Goal: Check status: Check status

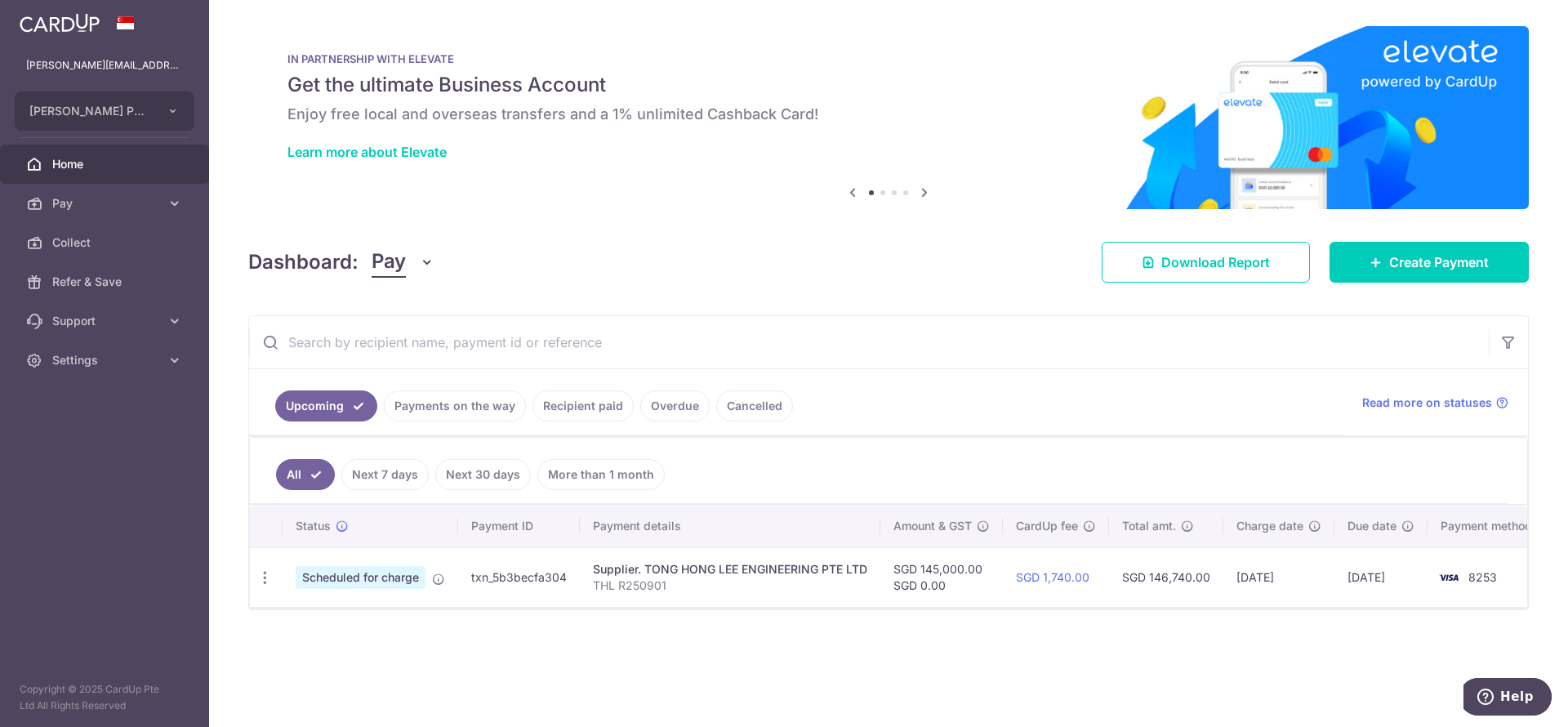
click at [96, 160] on span "Home" at bounding box center [105, 163] width 107 height 16
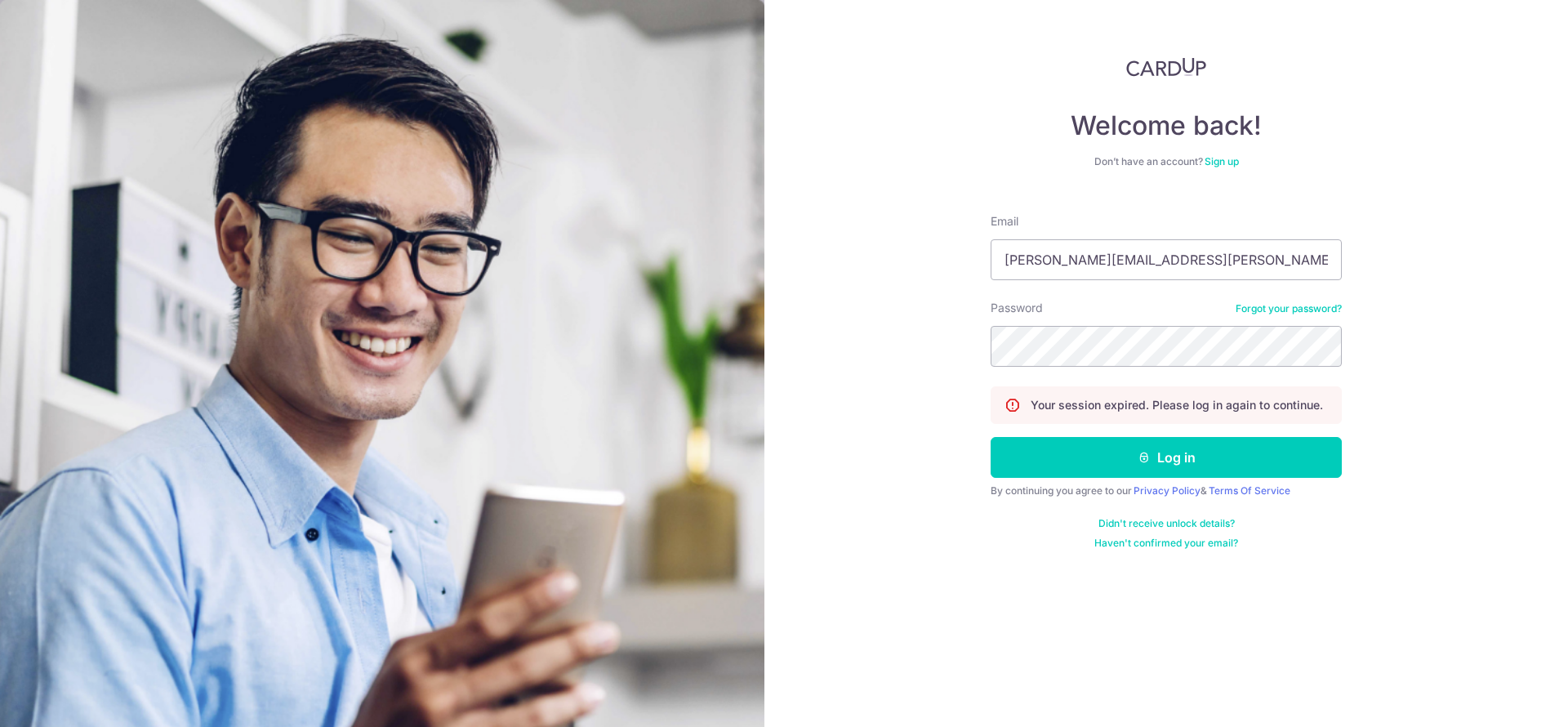
click at [1160, 320] on div "Password Forgot your password?" at bounding box center [1165, 333] width 351 height 67
type input "[PERSON_NAME][EMAIL_ADDRESS][PERSON_NAME][PERSON_NAME][DOMAIN_NAME]"
click at [1140, 262] on input "[PERSON_NAME][EMAIL_ADDRESS][PERSON_NAME][PERSON_NAME][DOMAIN_NAME]" at bounding box center [1165, 259] width 351 height 41
click at [1124, 466] on button "Log in" at bounding box center [1165, 457] width 351 height 41
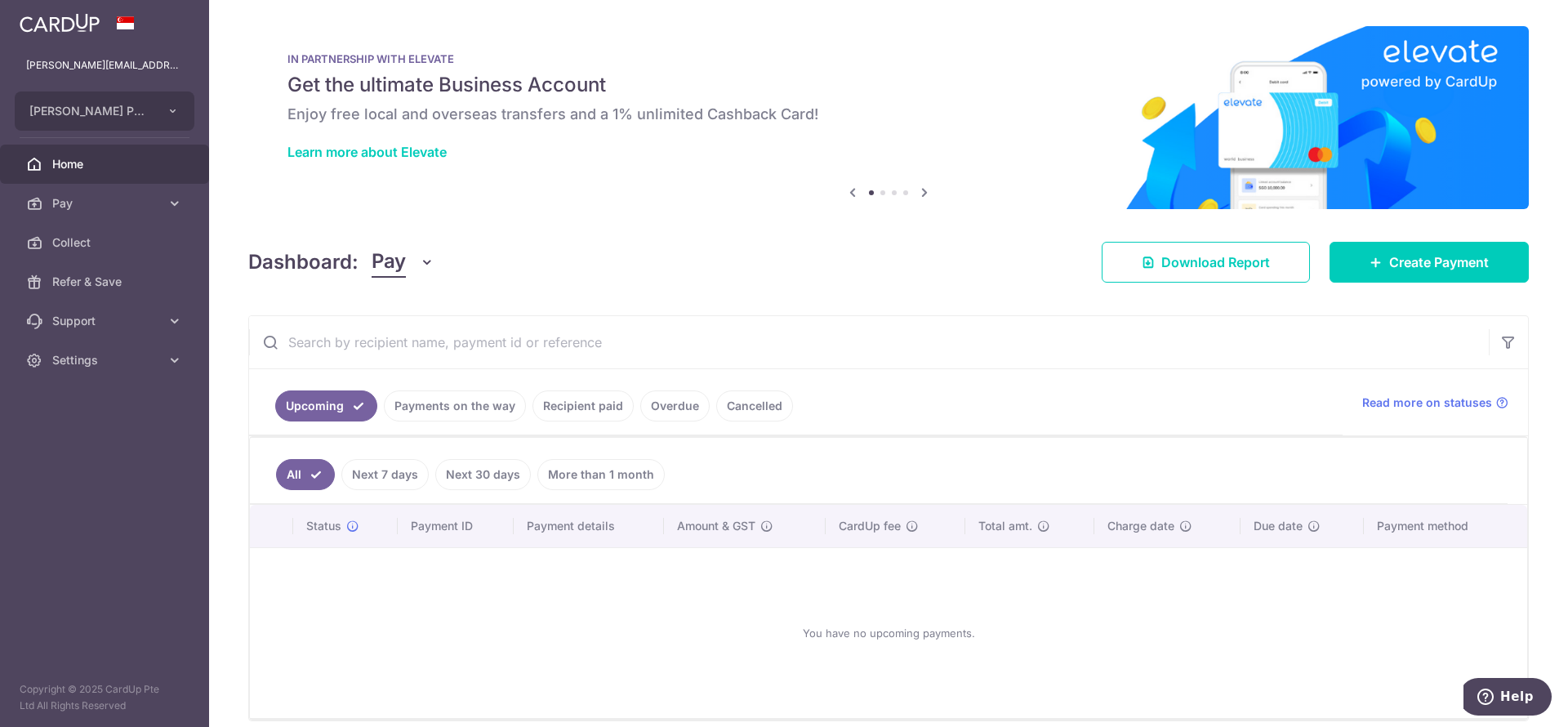
click at [465, 409] on link "Payments on the way" at bounding box center [454, 406] width 142 height 31
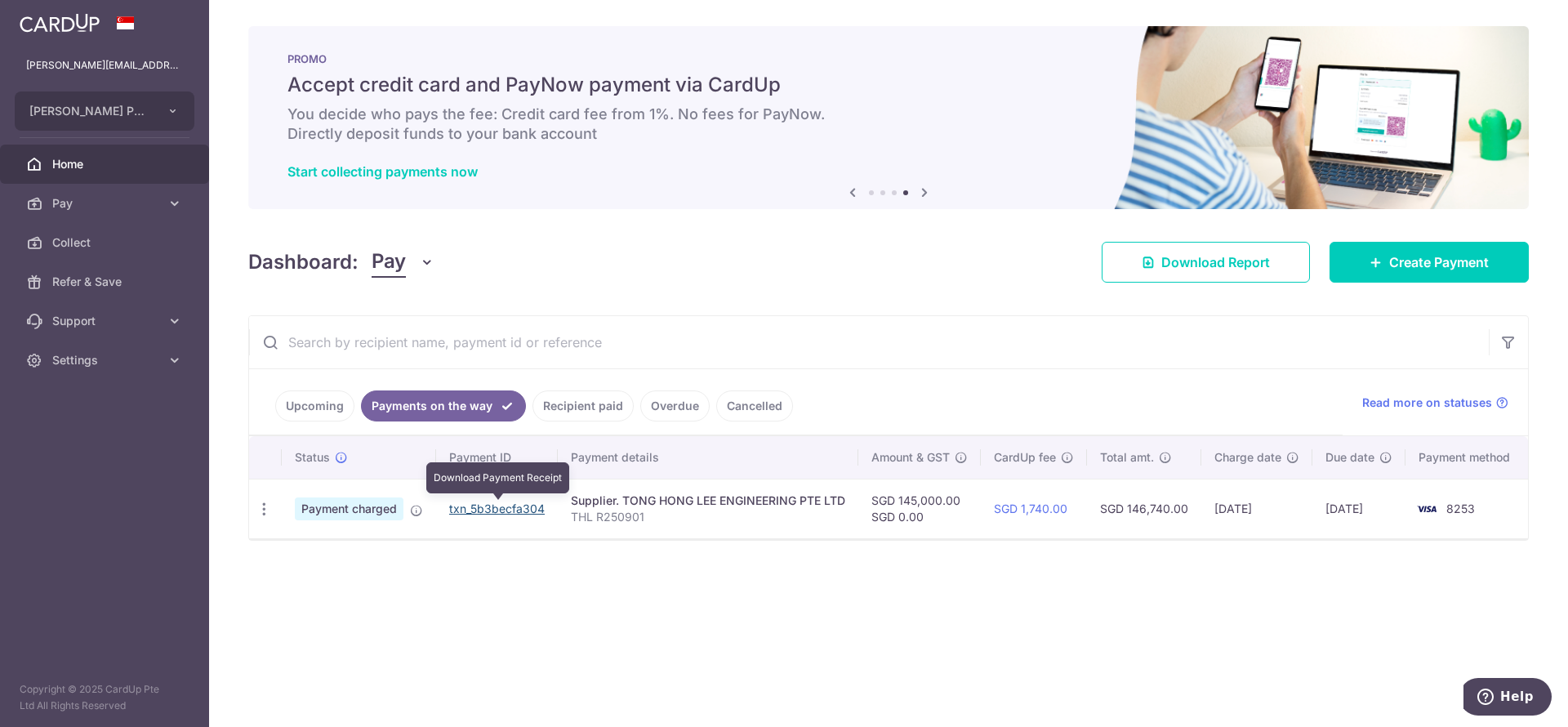
click at [491, 504] on link "txn_5b3becfa304" at bounding box center [496, 509] width 96 height 14
